Goal: Task Accomplishment & Management: Manage account settings

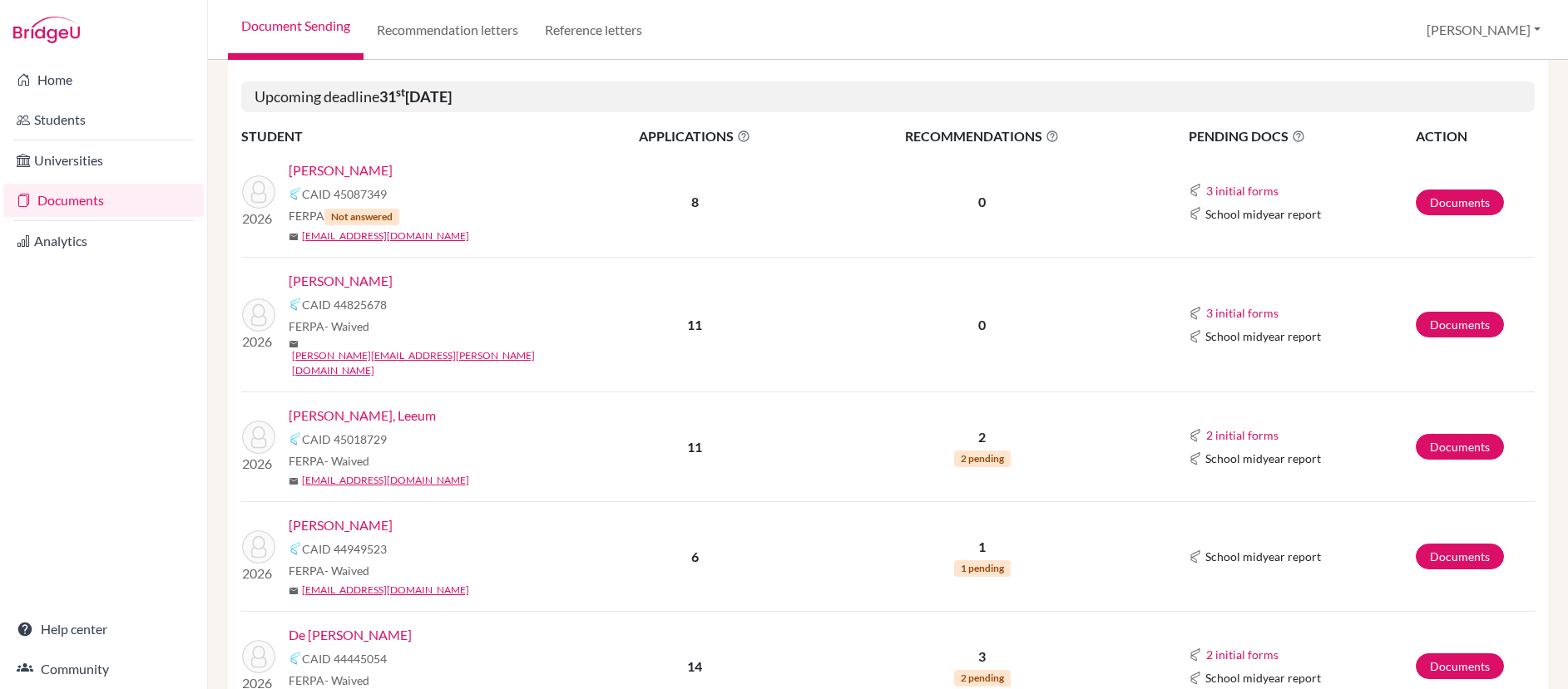
scroll to position [820, 0]
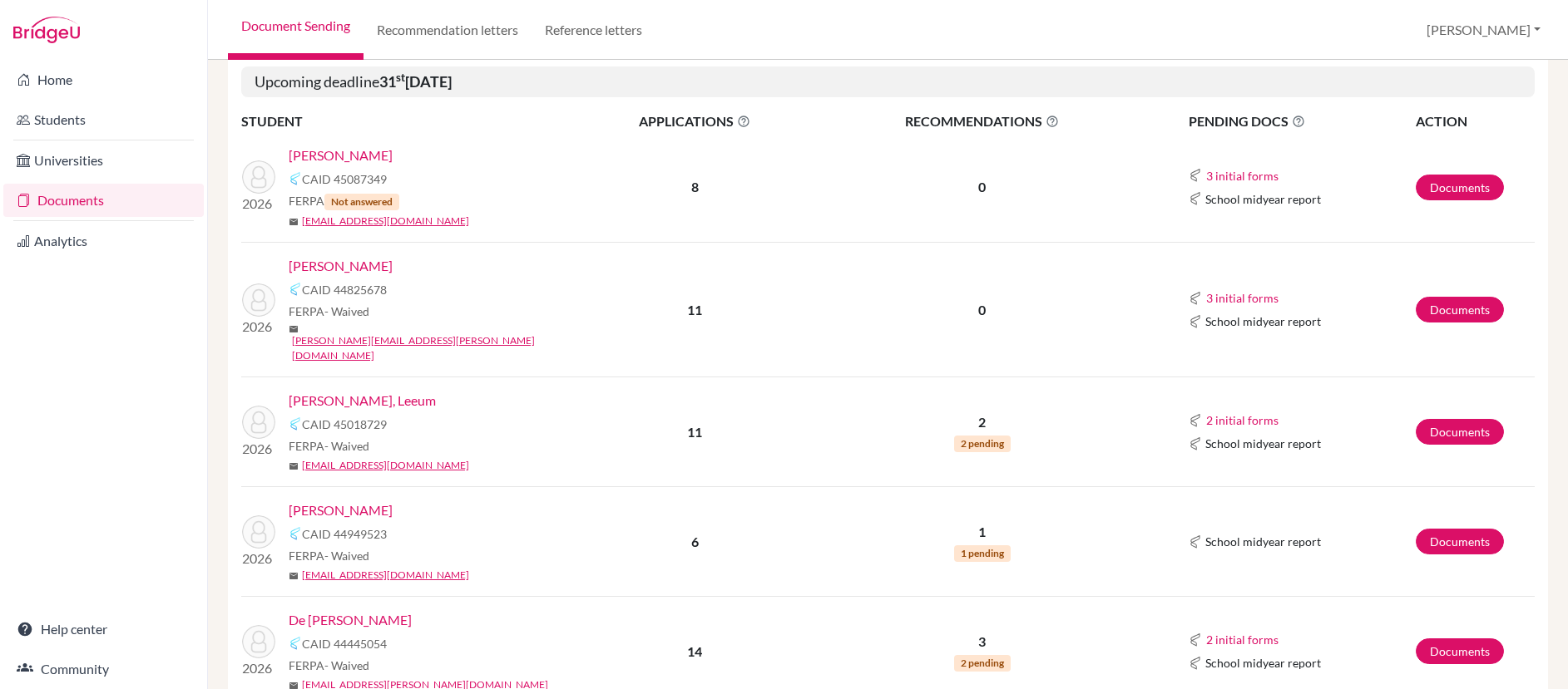
click at [333, 501] on link "[PERSON_NAME]" at bounding box center [340, 510] width 104 height 20
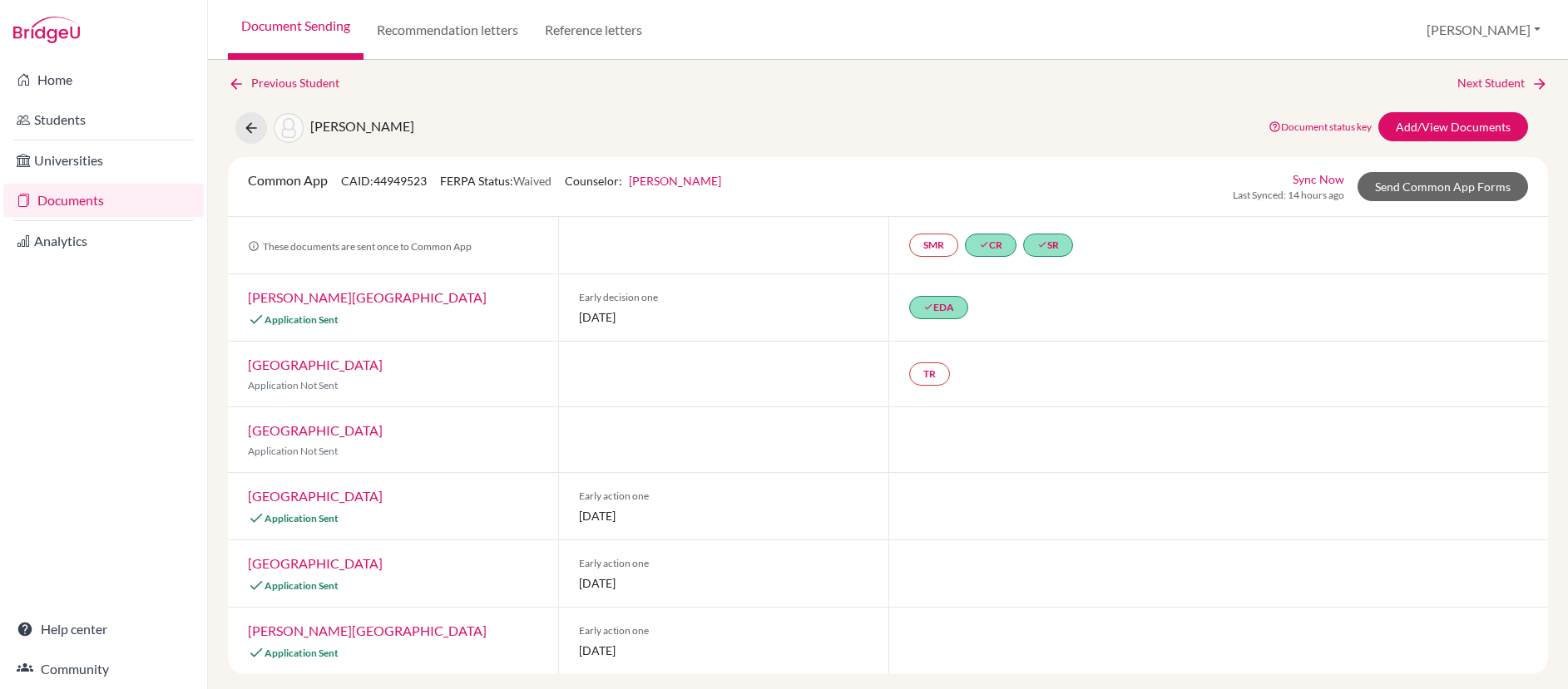
scroll to position [11, 0]
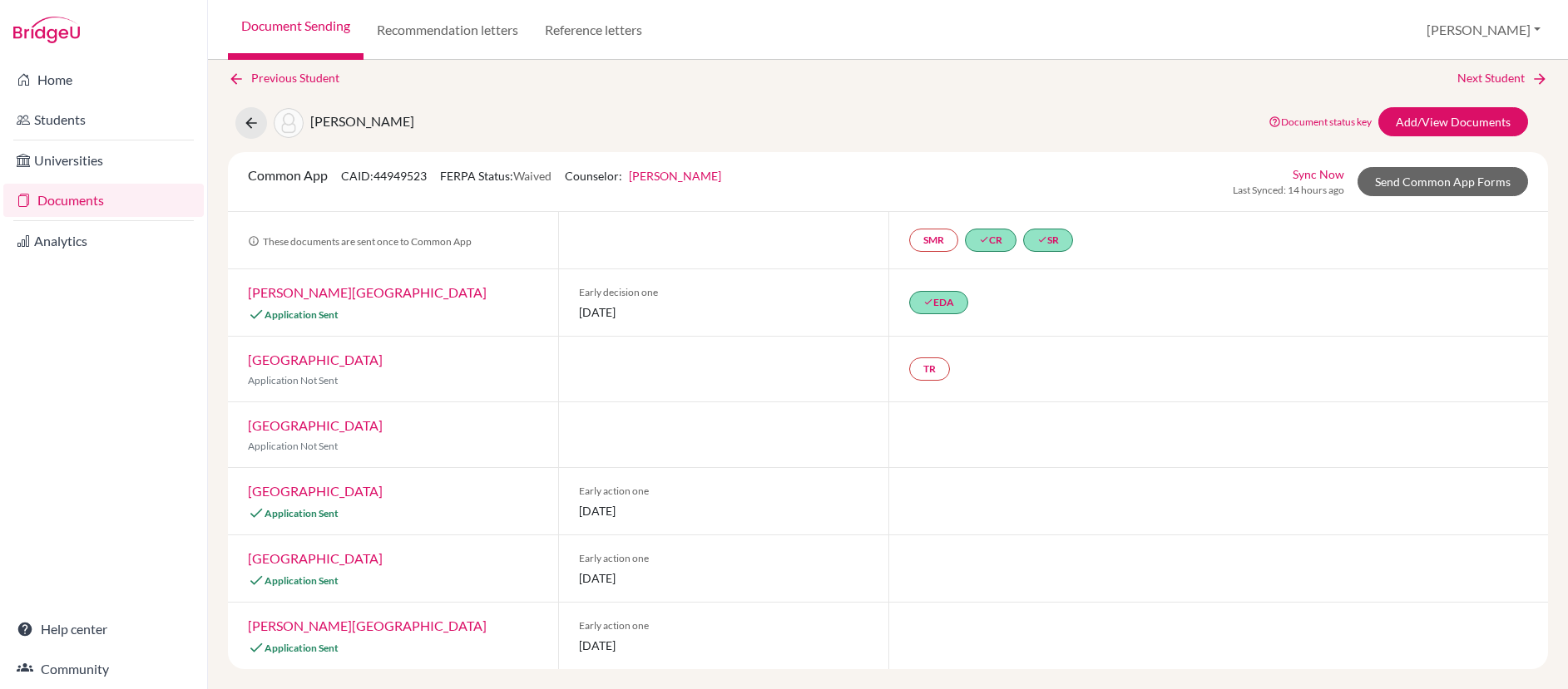
click at [293, 629] on link "[PERSON_NAME][GEOGRAPHIC_DATA]" at bounding box center [367, 626] width 239 height 16
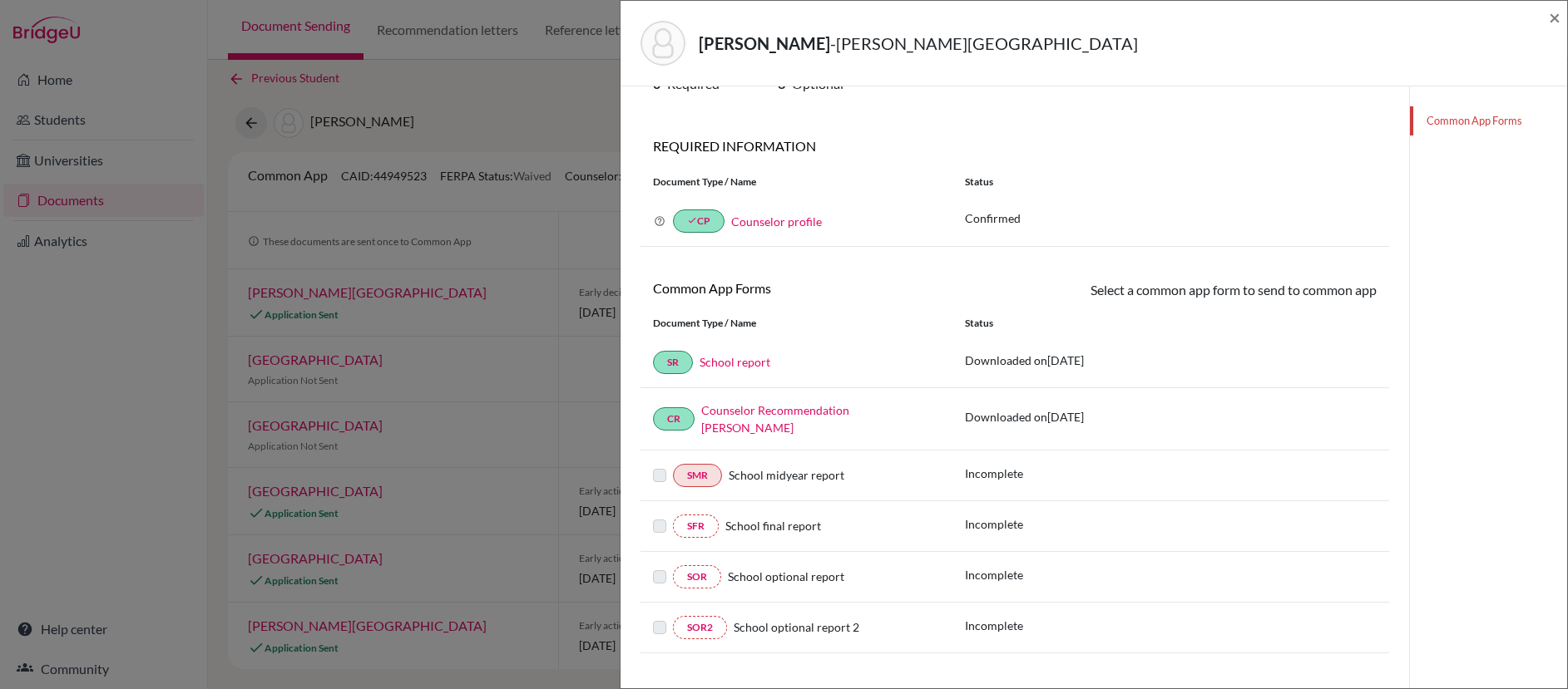
scroll to position [87, 0]
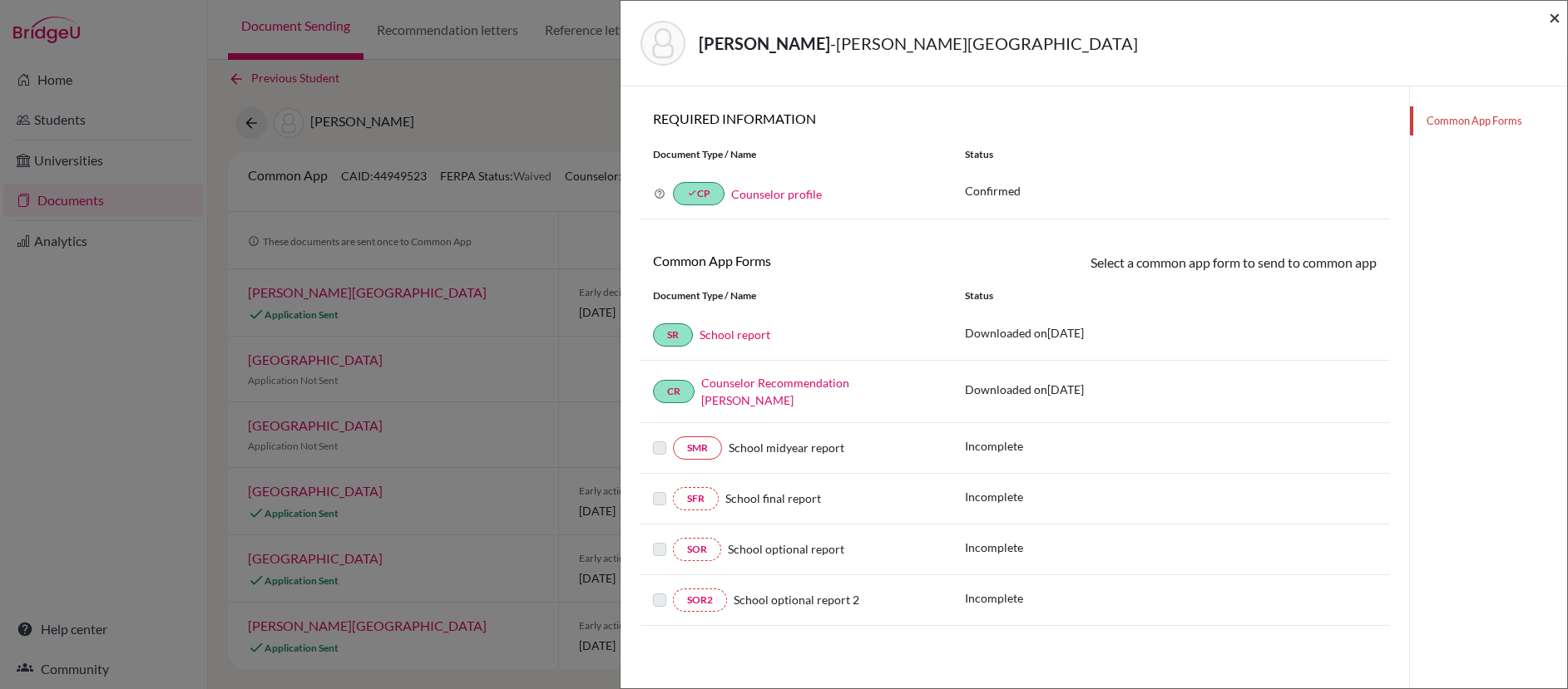
drag, startPoint x: 1553, startPoint y: 20, endPoint x: 1474, endPoint y: 105, distance: 116.0
click at [1553, 20] on span "×" at bounding box center [1554, 17] width 12 height 24
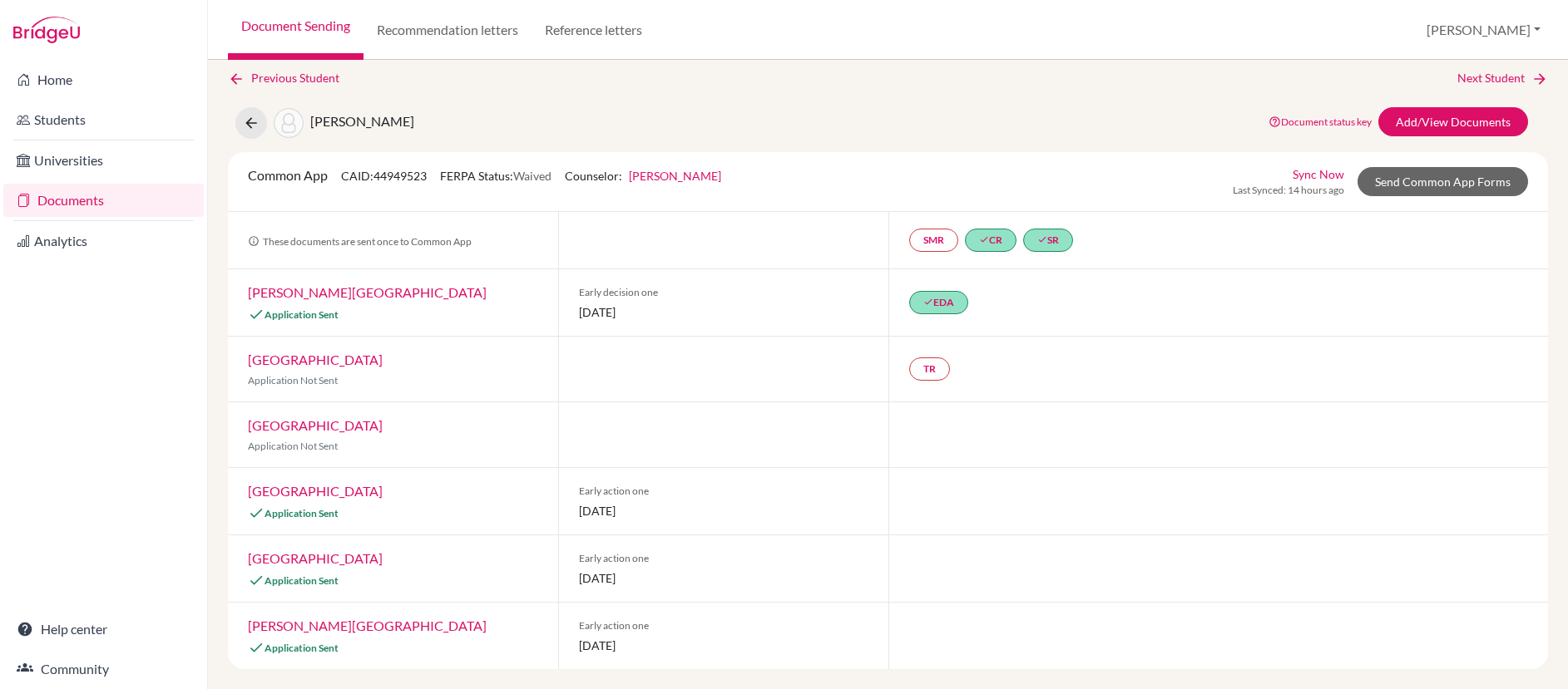
click at [331, 559] on link "[GEOGRAPHIC_DATA]" at bounding box center [315, 558] width 134 height 16
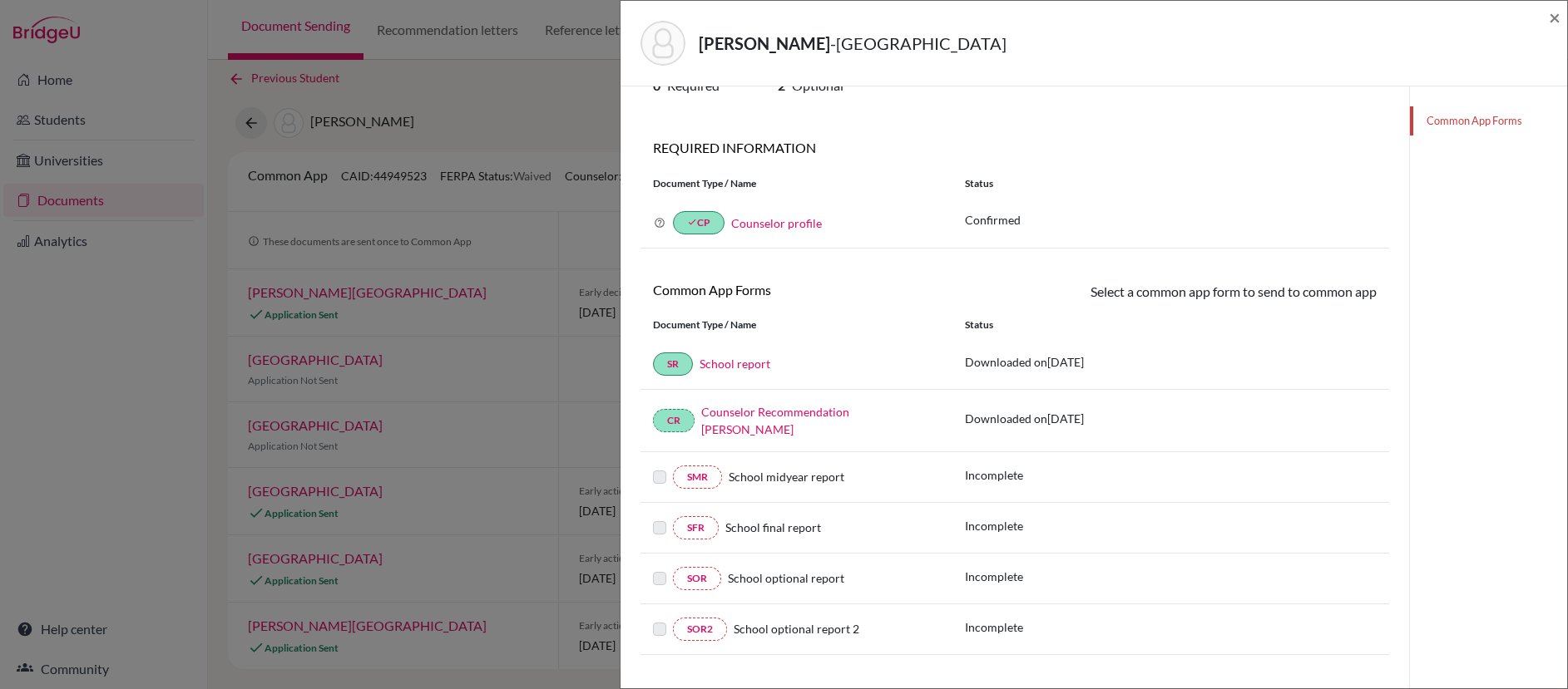
scroll to position [87, 0]
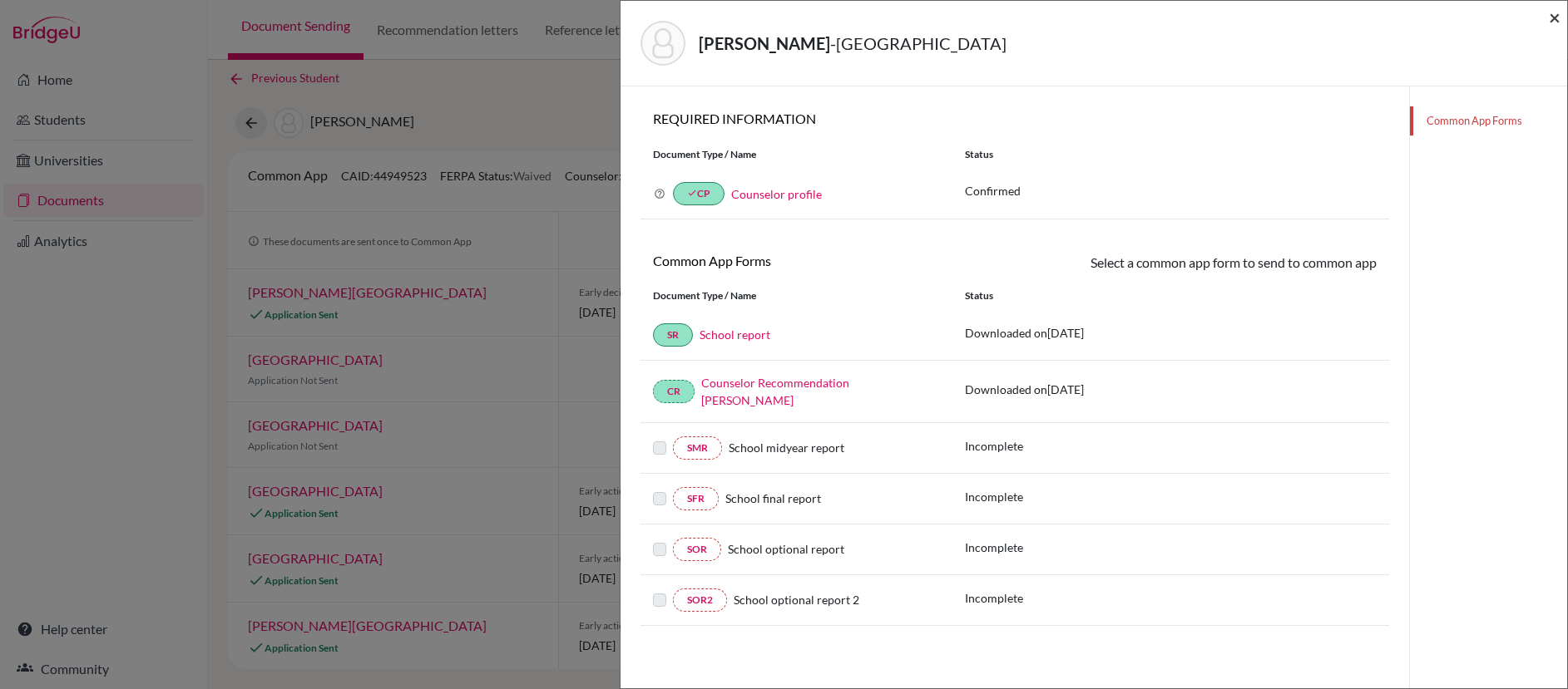
click at [1553, 20] on span "×" at bounding box center [1554, 17] width 12 height 24
